Goal: Task Accomplishment & Management: Manage account settings

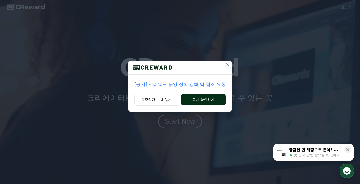
click at [204, 97] on button "공지 확인하기" at bounding box center [203, 99] width 44 height 11
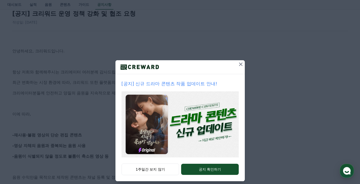
scroll to position [1, 0]
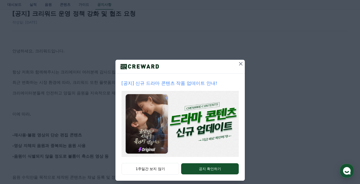
click at [238, 62] on icon at bounding box center [241, 64] width 6 height 6
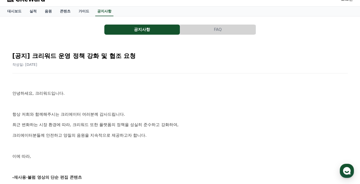
scroll to position [0, 0]
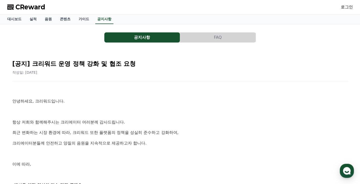
click at [348, 7] on link "로그인" at bounding box center [347, 7] width 12 height 6
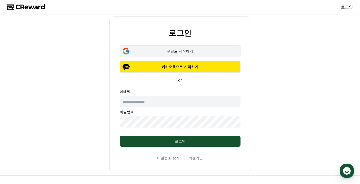
click at [191, 51] on div "구글로 시작하기" at bounding box center [180, 51] width 106 height 5
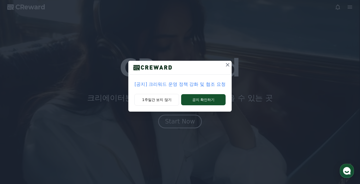
click at [227, 63] on icon at bounding box center [228, 65] width 6 height 6
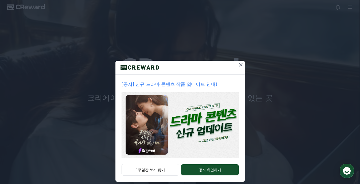
click at [238, 67] on icon at bounding box center [241, 65] width 6 height 6
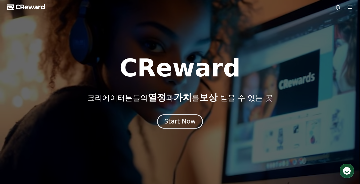
click at [195, 115] on button "Start Now" at bounding box center [180, 121] width 46 height 14
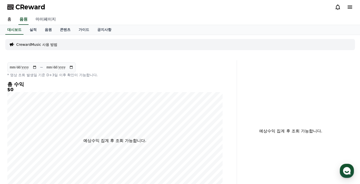
click at [51, 22] on link "마이페이지" at bounding box center [46, 19] width 28 height 11
select select "**********"
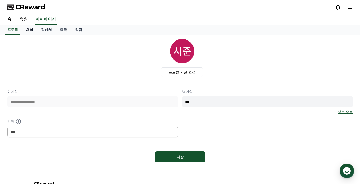
click at [32, 31] on link "채널" at bounding box center [29, 30] width 15 height 10
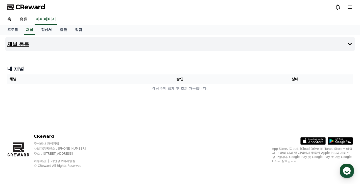
click at [99, 47] on button "채널 등록" at bounding box center [180, 44] width 350 height 14
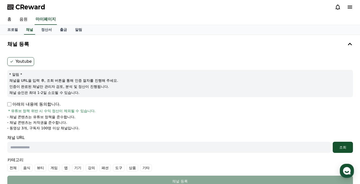
click at [34, 9] on span "CReward" at bounding box center [30, 7] width 30 height 8
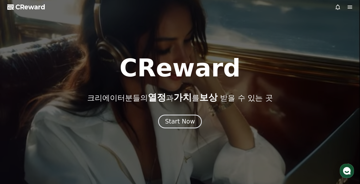
click at [349, 6] on icon at bounding box center [350, 7] width 5 height 3
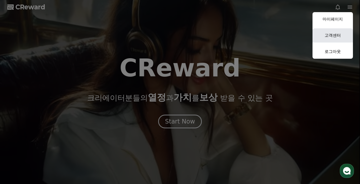
click at [337, 32] on link "고객센터" at bounding box center [333, 35] width 40 height 14
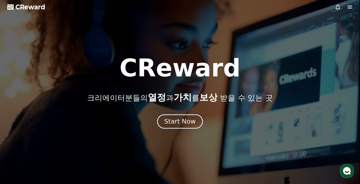
click at [192, 115] on button "Start Now" at bounding box center [180, 121] width 46 height 14
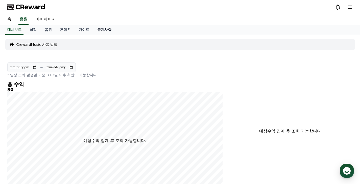
click at [99, 30] on link "공지사항" at bounding box center [104, 30] width 22 height 10
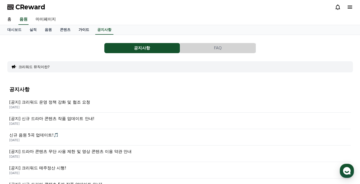
click at [80, 32] on link "가이드" at bounding box center [84, 30] width 19 height 10
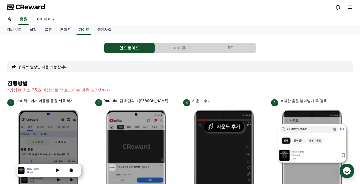
click at [177, 47] on button "아이폰" at bounding box center [180, 48] width 50 height 10
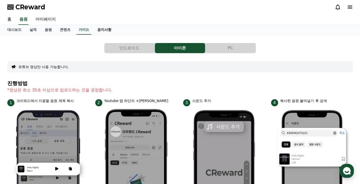
click at [99, 30] on link "공지사항" at bounding box center [104, 30] width 22 height 10
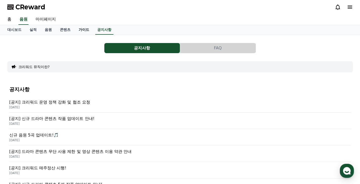
click at [78, 30] on link "가이드" at bounding box center [84, 30] width 19 height 10
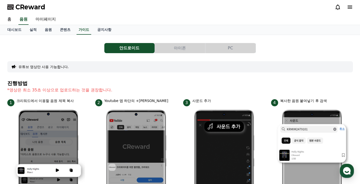
click at [180, 43] on button "아이폰" at bounding box center [180, 48] width 50 height 10
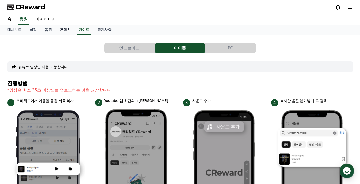
click at [62, 32] on link "콘텐츠" at bounding box center [65, 30] width 19 height 10
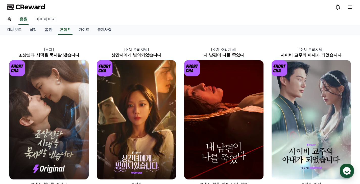
click at [40, 20] on link "마이페이지" at bounding box center [46, 19] width 28 height 11
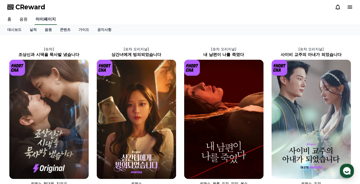
select select "**********"
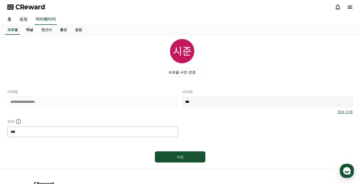
click at [31, 30] on link "채널" at bounding box center [29, 30] width 15 height 10
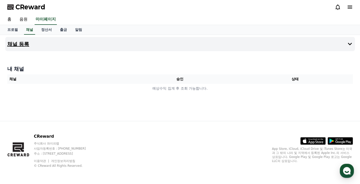
click at [54, 44] on button "채널 등록" at bounding box center [180, 44] width 350 height 14
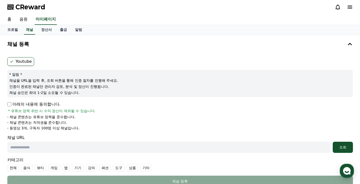
click at [36, 146] on input "text" at bounding box center [168, 146] width 323 height 11
paste input "**********"
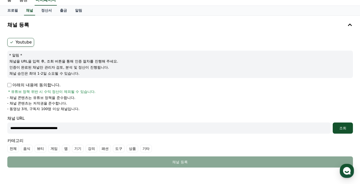
scroll to position [41, 0]
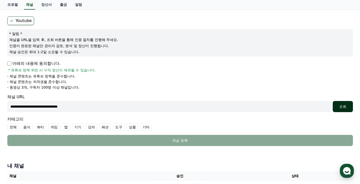
click at [340, 106] on div "조회" at bounding box center [343, 106] width 16 height 5
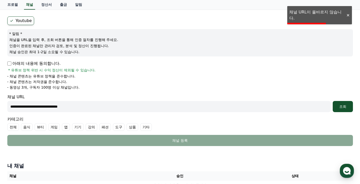
click at [102, 108] on input "**********" at bounding box center [168, 106] width 323 height 11
click at [333, 101] on button "조회" at bounding box center [343, 106] width 20 height 11
click at [339, 103] on button "조회" at bounding box center [343, 106] width 20 height 11
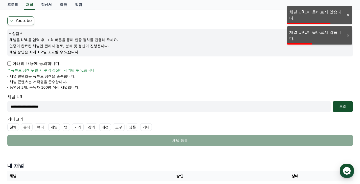
click at [347, 33] on div at bounding box center [348, 35] width 8 height 5
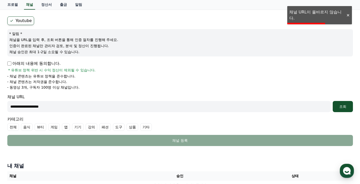
click at [347, 14] on div at bounding box center [348, 15] width 8 height 5
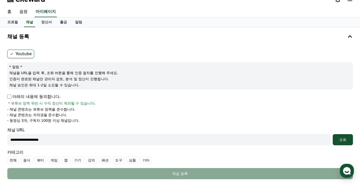
scroll to position [0, 0]
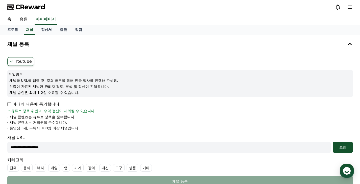
click at [27, 65] on label "Youtube" at bounding box center [20, 61] width 27 height 9
click at [26, 63] on label "Youtube" at bounding box center [20, 61] width 27 height 9
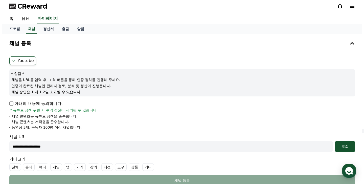
scroll to position [1, 0]
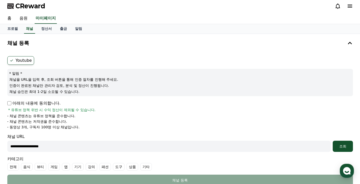
click at [17, 62] on label "Youtube" at bounding box center [20, 60] width 27 height 9
click at [19, 66] on form "**********" at bounding box center [180, 120] width 346 height 129
click at [22, 63] on label "Youtube" at bounding box center [20, 60] width 27 height 9
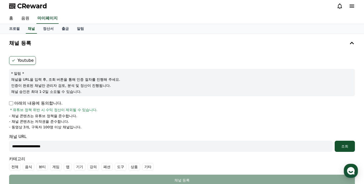
click at [98, 141] on input "**********" at bounding box center [170, 145] width 323 height 11
paste input "**********"
click at [345, 146] on div "조회" at bounding box center [345, 146] width 16 height 5
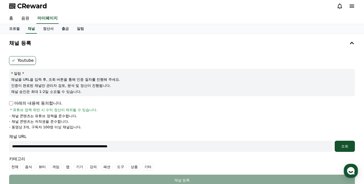
click at [102, 141] on input "**********" at bounding box center [170, 145] width 323 height 11
paste input "text"
type input "**********"
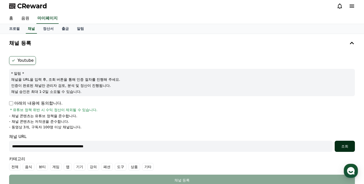
click at [337, 146] on div "조회" at bounding box center [345, 146] width 16 height 5
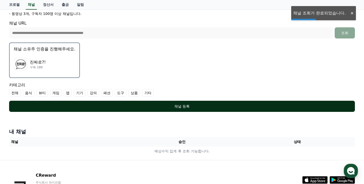
scroll to position [147, 0]
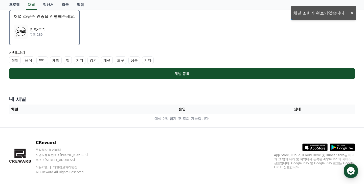
click at [42, 29] on p "진짜로?!" at bounding box center [38, 30] width 16 height 6
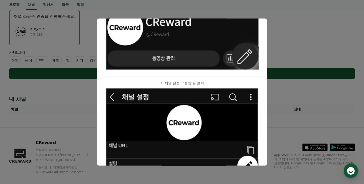
scroll to position [0, 0]
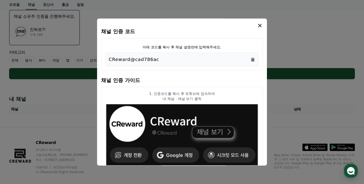
click at [252, 63] on div "CReward@cad786ac" at bounding box center [182, 59] width 147 height 7
click at [253, 58] on icon "Copy to clipboard" at bounding box center [252, 60] width 3 height 4
click at [259, 25] on icon "modal" at bounding box center [260, 25] width 6 height 6
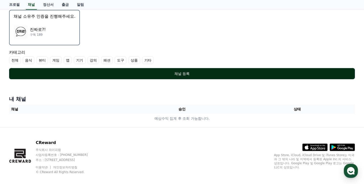
click at [186, 76] on button "채널 등록" at bounding box center [182, 73] width 346 height 11
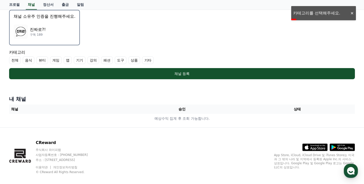
click at [11, 62] on label "전체" at bounding box center [15, 60] width 12 height 8
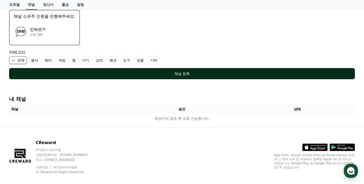
click at [53, 73] on div "채널 등록" at bounding box center [181, 73] width 325 height 5
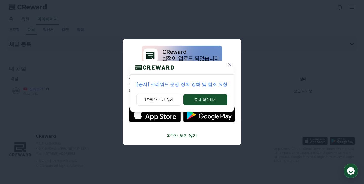
click at [228, 64] on icon at bounding box center [229, 65] width 6 height 6
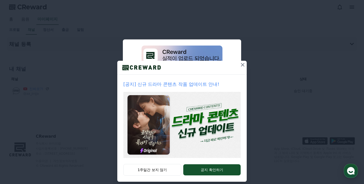
click at [228, 64] on div at bounding box center [181, 68] width 129 height 14
click at [242, 65] on icon at bounding box center [243, 65] width 6 height 6
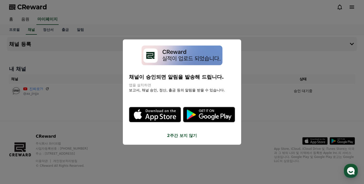
click at [189, 134] on button "2주간 보지 않기" at bounding box center [182, 135] width 106 height 6
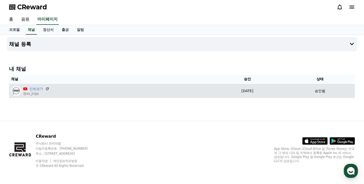
click at [145, 93] on div "진짜로?! @aa_jinjja" at bounding box center [109, 91] width 196 height 10
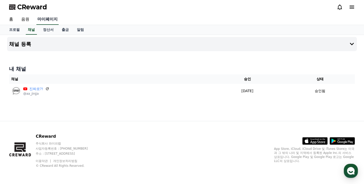
click at [49, 22] on link "마이페이지" at bounding box center [47, 19] width 22 height 11
select select "**********"
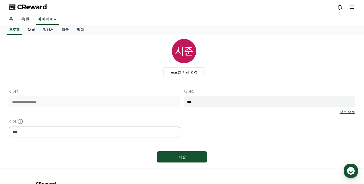
click at [32, 30] on link "채널" at bounding box center [31, 30] width 15 height 10
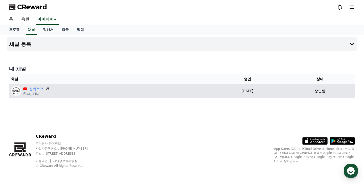
click at [28, 89] on div "진짜로?!" at bounding box center [36, 88] width 26 height 5
click at [33, 88] on link "진짜로?!" at bounding box center [36, 88] width 14 height 5
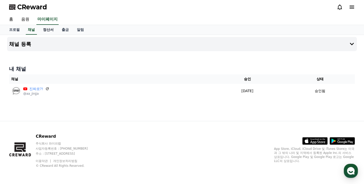
click at [46, 29] on link "정산서" at bounding box center [48, 30] width 19 height 10
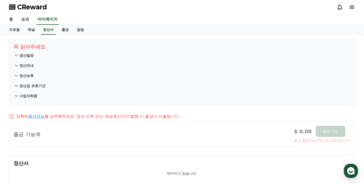
click at [79, 30] on link "알림" at bounding box center [80, 30] width 15 height 10
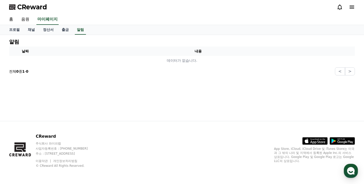
click at [356, 7] on div "CReward" at bounding box center [182, 7] width 354 height 14
click at [354, 7] on icon at bounding box center [352, 7] width 6 height 6
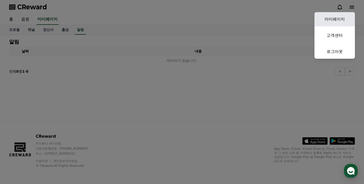
click at [340, 19] on link "마이페이지" at bounding box center [334, 19] width 40 height 14
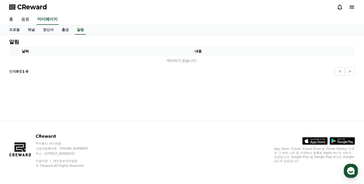
select select "**********"
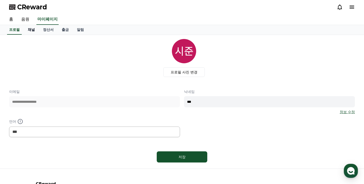
click at [32, 31] on link "채널" at bounding box center [31, 30] width 15 height 10
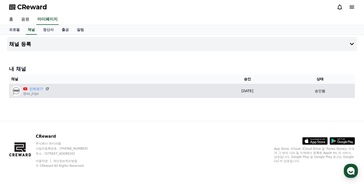
click at [17, 89] on img at bounding box center [16, 91] width 10 height 10
click at [45, 86] on icon at bounding box center [47, 88] width 5 height 5
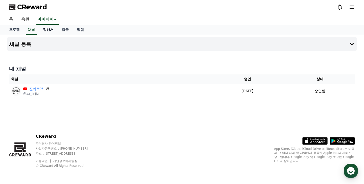
click at [49, 29] on link "정산서" at bounding box center [48, 30] width 19 height 10
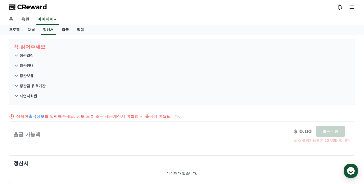
click at [64, 32] on link "출금" at bounding box center [65, 30] width 15 height 10
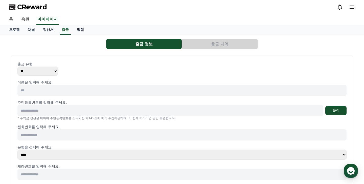
click at [76, 30] on link "알림" at bounding box center [80, 30] width 15 height 10
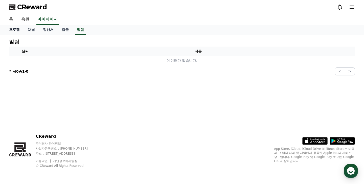
click at [8, 29] on link "프로필" at bounding box center [14, 30] width 19 height 10
select select "**********"
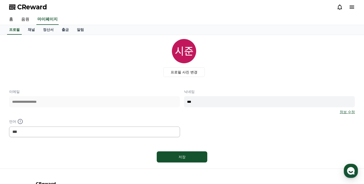
click at [349, 114] on div "**********" at bounding box center [182, 113] width 346 height 48
click at [349, 112] on link "정보 수정" at bounding box center [347, 111] width 15 height 5
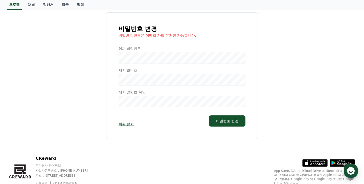
scroll to position [49, 0]
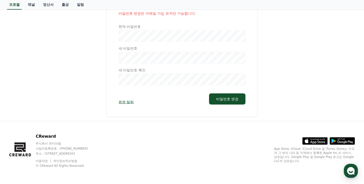
click at [128, 102] on link "회원 탈퇴" at bounding box center [125, 101] width 15 height 5
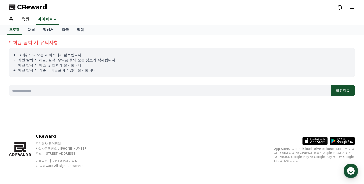
drag, startPoint x: 131, startPoint y: 99, endPoint x: 134, endPoint y: 94, distance: 6.0
click at [131, 99] on div "* 회원 탈퇴 시 유의사항 1. 크리워드의 모든 서비스에서 탈퇴됩니다. 2. 회원 탈퇴 시 채널, 실적, 수익금 등의 모든 정보가 삭제됩니다.…" at bounding box center [182, 78] width 354 height 86
click at [137, 89] on input at bounding box center [169, 90] width 321 height 11
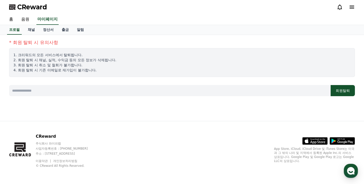
type input "*"
type input "**********"
click at [341, 86] on button "회원탈퇴" at bounding box center [342, 90] width 24 height 11
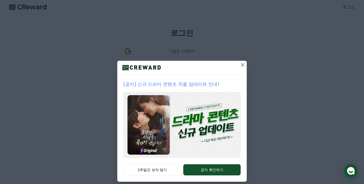
click at [243, 66] on icon at bounding box center [243, 65] width 6 height 6
